Goal: Information Seeking & Learning: Learn about a topic

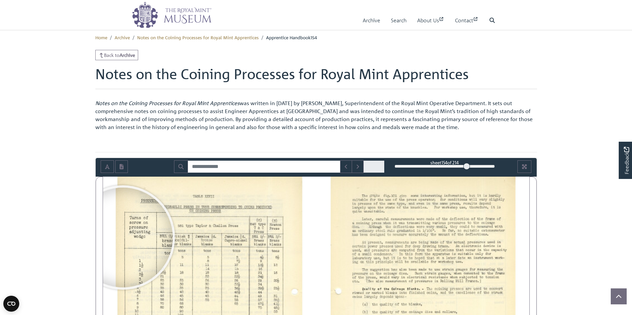
scroll to position [30, 0]
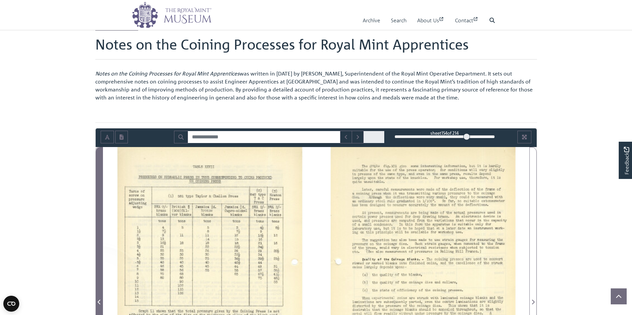
click at [98, 295] on span "Previous Page" at bounding box center [99, 297] width 7 height 301
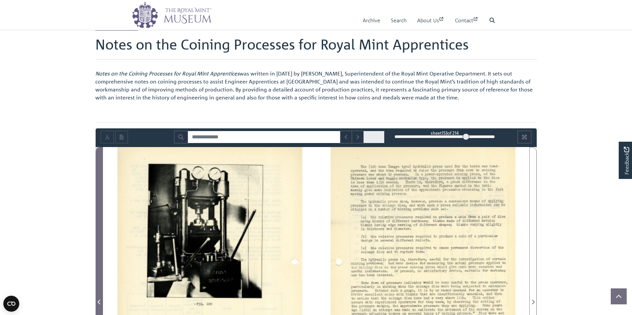
click at [98, 295] on span "Previous Page" at bounding box center [99, 297] width 7 height 301
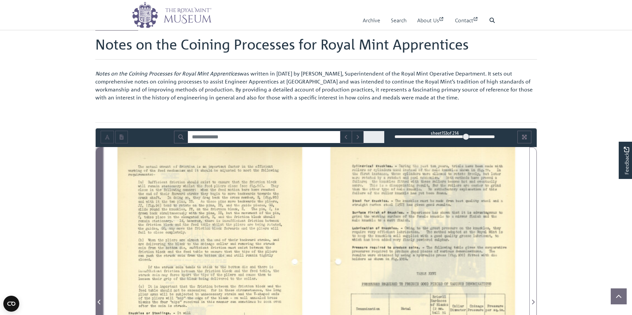
click at [98, 295] on span "Previous Page" at bounding box center [99, 297] width 7 height 301
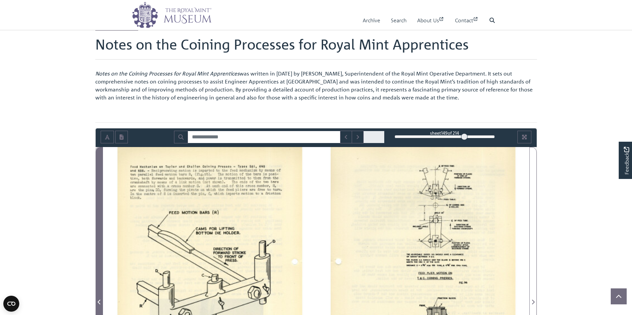
click at [98, 304] on icon "Previous Page" at bounding box center [99, 301] width 3 height 5
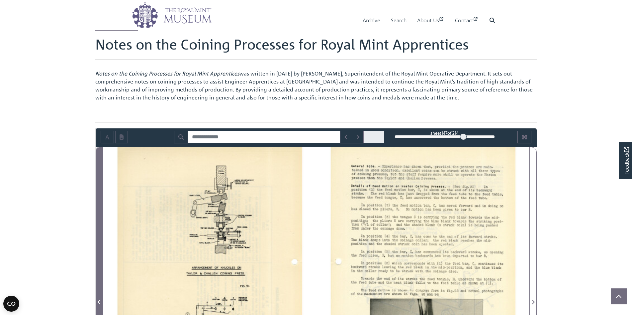
click at [98, 304] on icon "Previous Page" at bounding box center [99, 301] width 3 height 5
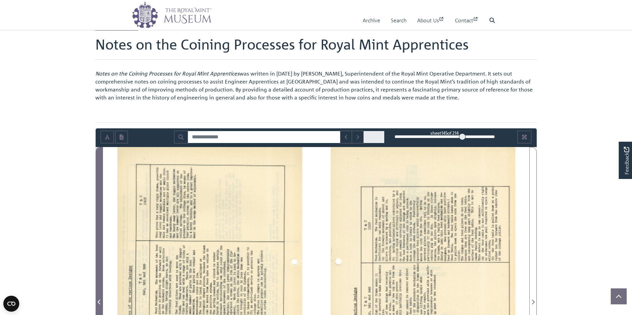
click at [98, 304] on icon "Previous Page" at bounding box center [99, 301] width 3 height 5
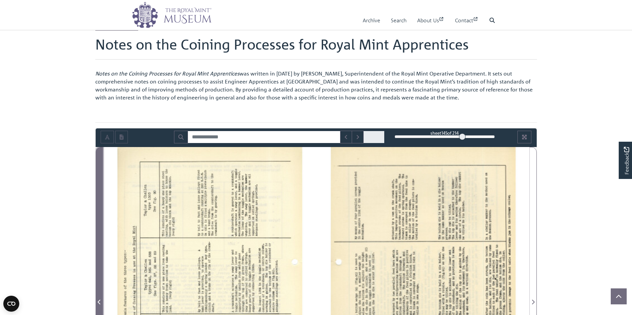
click at [98, 304] on icon "Previous Page" at bounding box center [99, 301] width 3 height 5
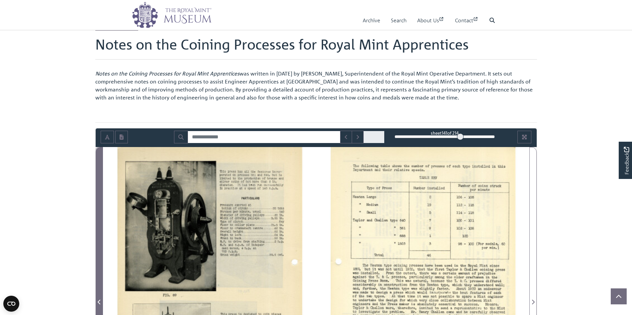
click at [98, 304] on icon "Previous Page" at bounding box center [99, 301] width 3 height 5
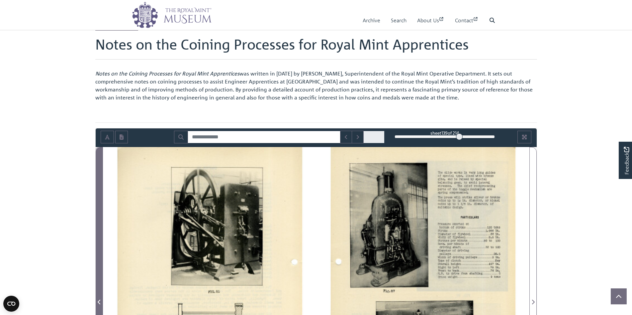
click at [98, 304] on icon "Previous Page" at bounding box center [99, 301] width 3 height 5
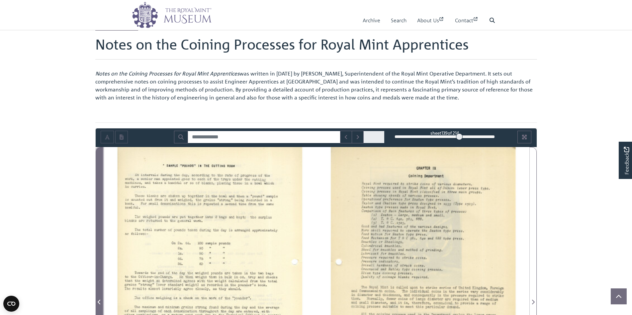
click at [98, 304] on icon "Previous Page" at bounding box center [99, 301] width 3 height 5
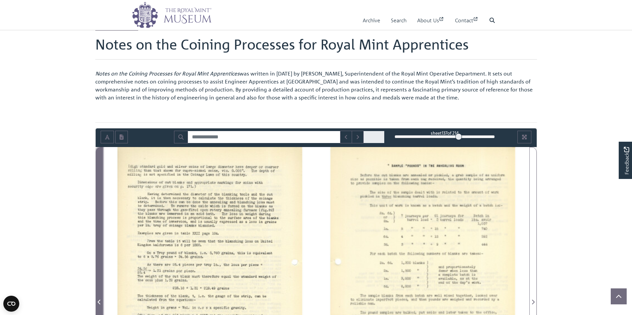
click at [98, 304] on icon "Previous Page" at bounding box center [99, 301] width 3 height 5
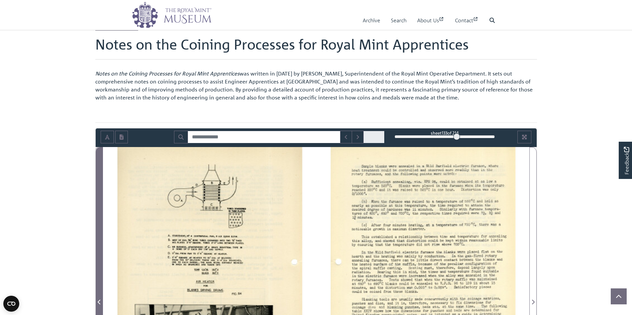
click at [98, 304] on icon "Previous Page" at bounding box center [99, 301] width 3 height 5
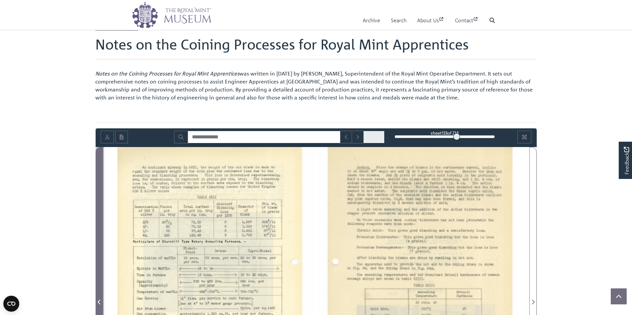
click at [98, 304] on icon "Previous Page" at bounding box center [99, 301] width 3 height 5
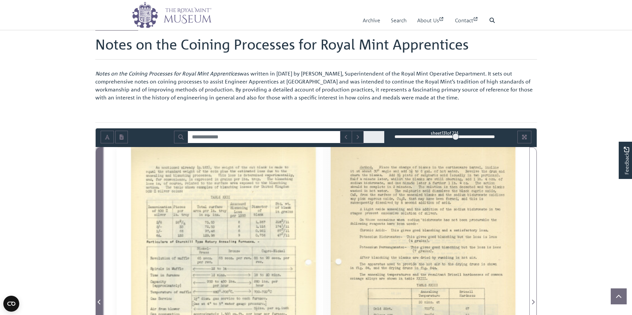
click at [98, 304] on icon "Previous Page" at bounding box center [99, 301] width 3 height 5
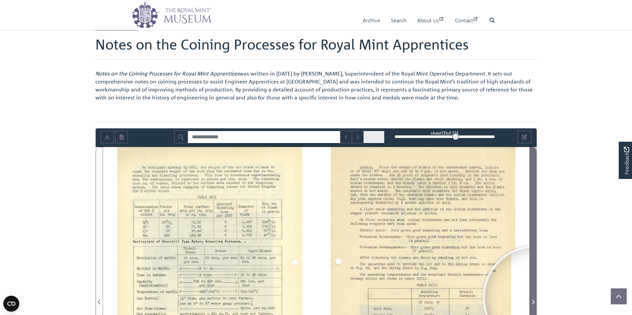
click at [535, 298] on span "Next Page" at bounding box center [533, 302] width 7 height 8
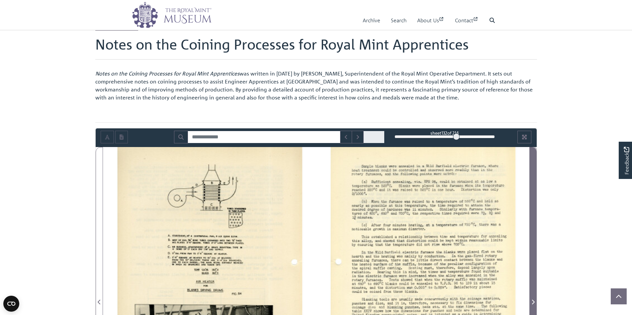
click at [535, 298] on span "Next Page" at bounding box center [533, 302] width 7 height 8
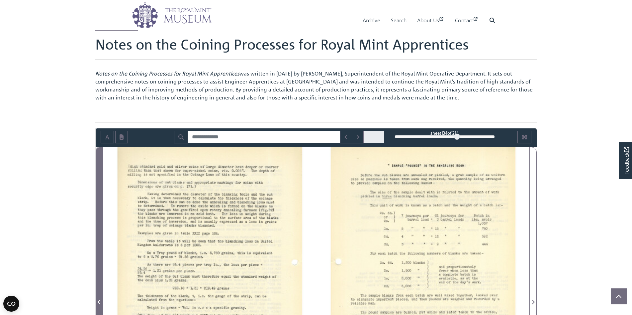
click at [99, 297] on span "Previous Page" at bounding box center [99, 297] width 7 height 301
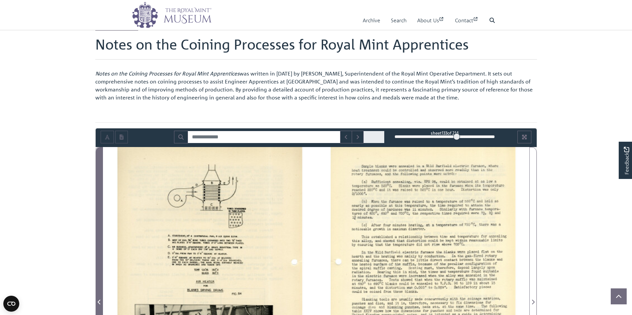
click at [99, 297] on span "Previous Page" at bounding box center [99, 297] width 7 height 301
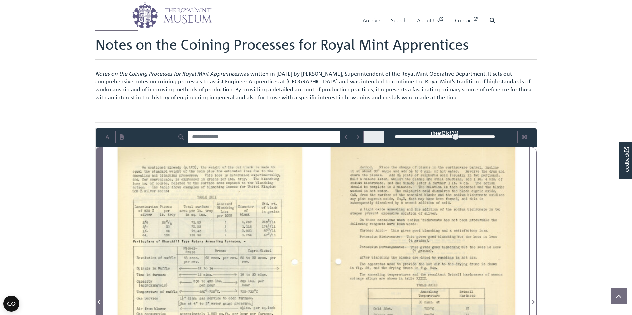
click at [99, 297] on span "Previous Page" at bounding box center [99, 297] width 7 height 301
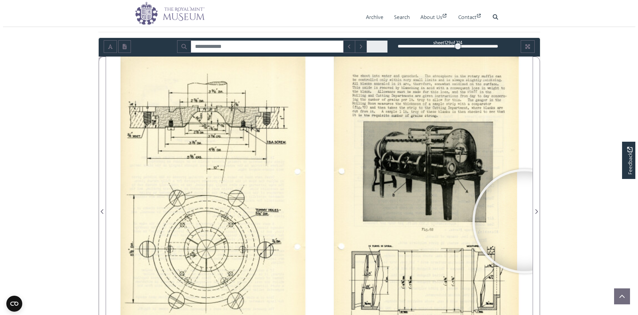
scroll to position [96, 0]
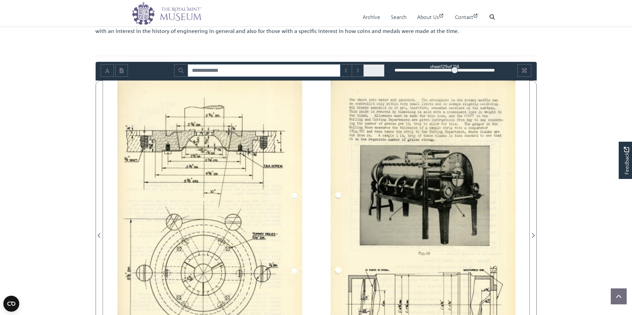
click at [202, 69] on input "Search for" at bounding box center [264, 70] width 153 height 13
type input "**"
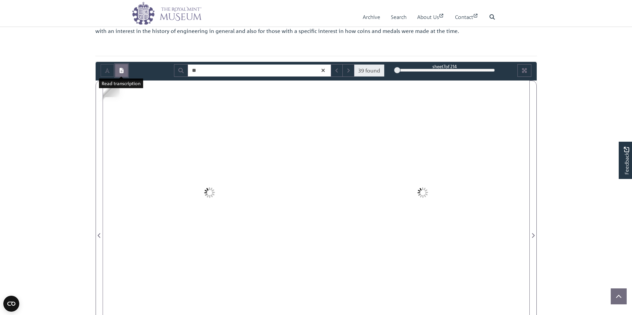
click at [122, 72] on icon "Open transcription window" at bounding box center [122, 70] width 4 height 5
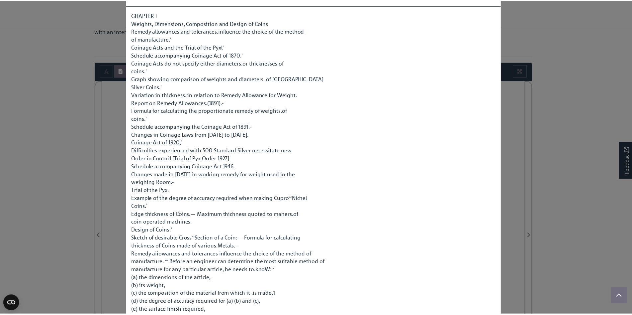
scroll to position [0, 0]
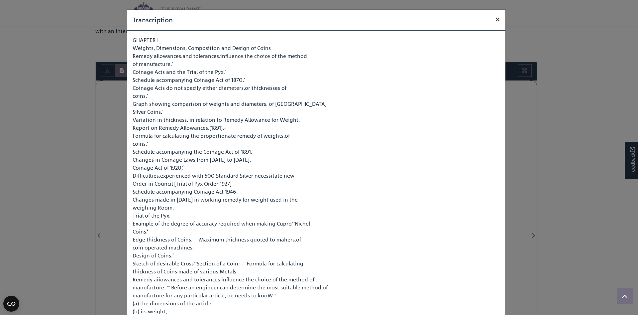
click at [495, 21] on span "×" at bounding box center [497, 19] width 5 height 10
